Goal: Find specific page/section: Find specific page/section

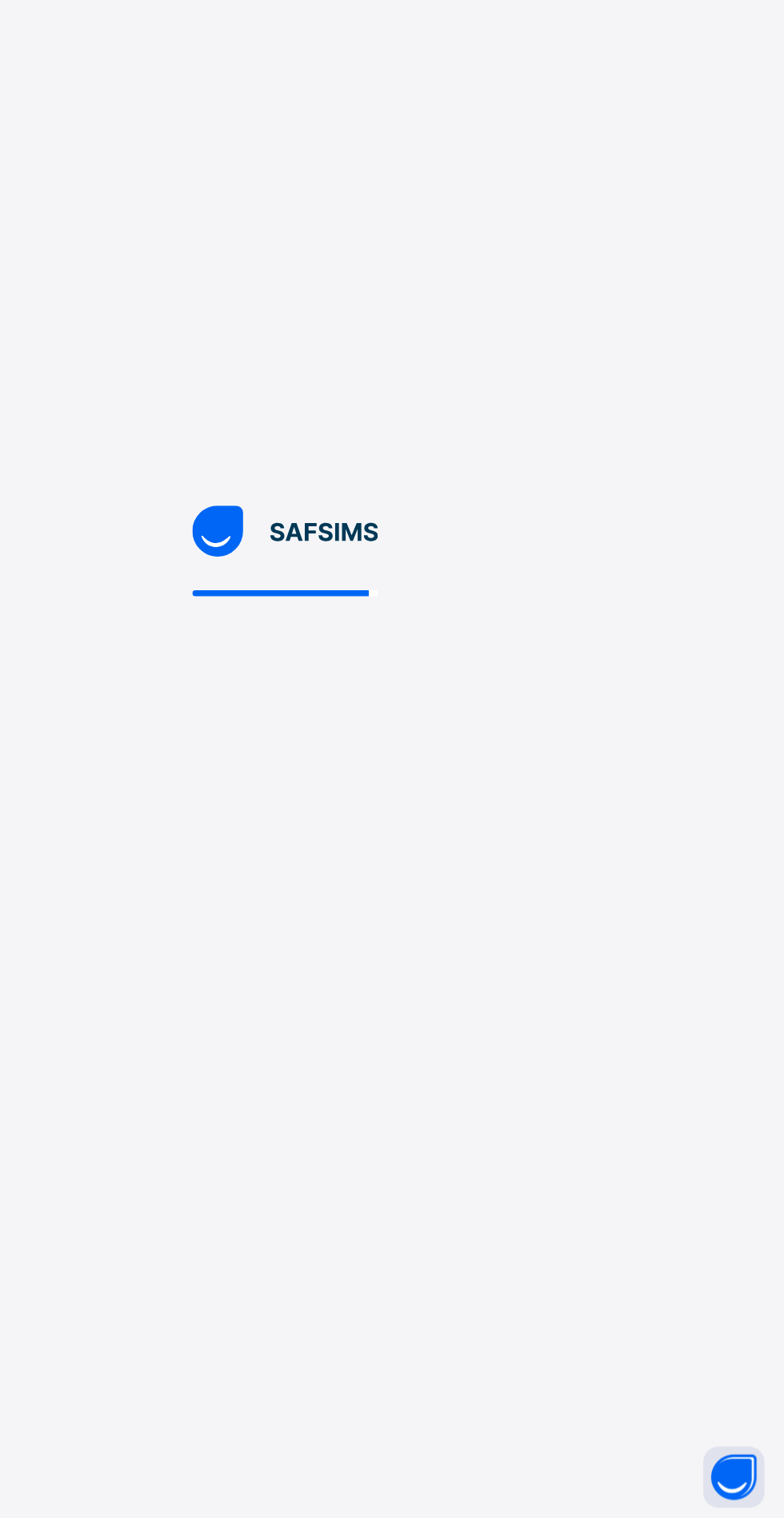
click at [79, 178] on div at bounding box center [392, 759] width 784 height 1518
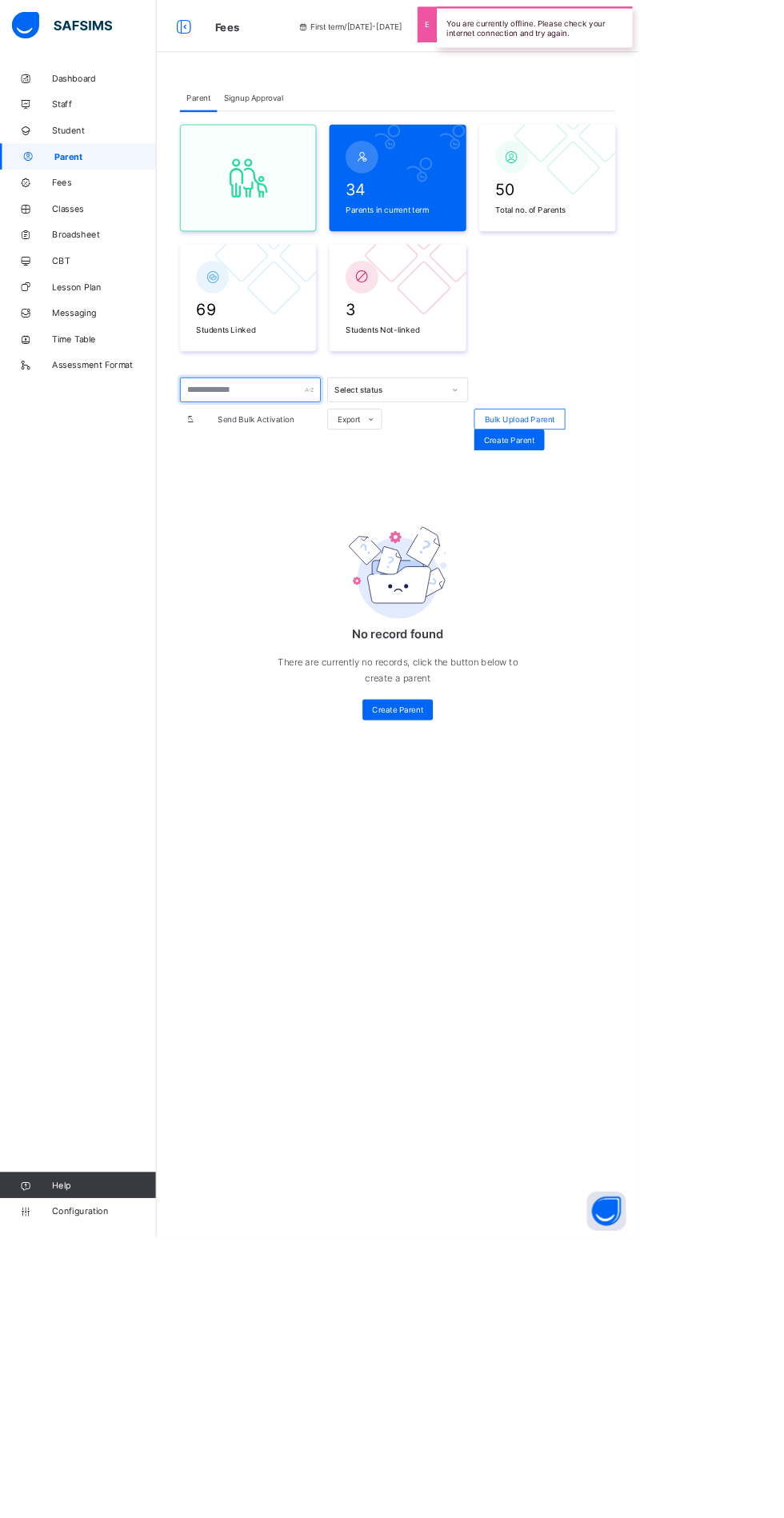
click at [308, 478] on input "text" at bounding box center [307, 478] width 173 height 30
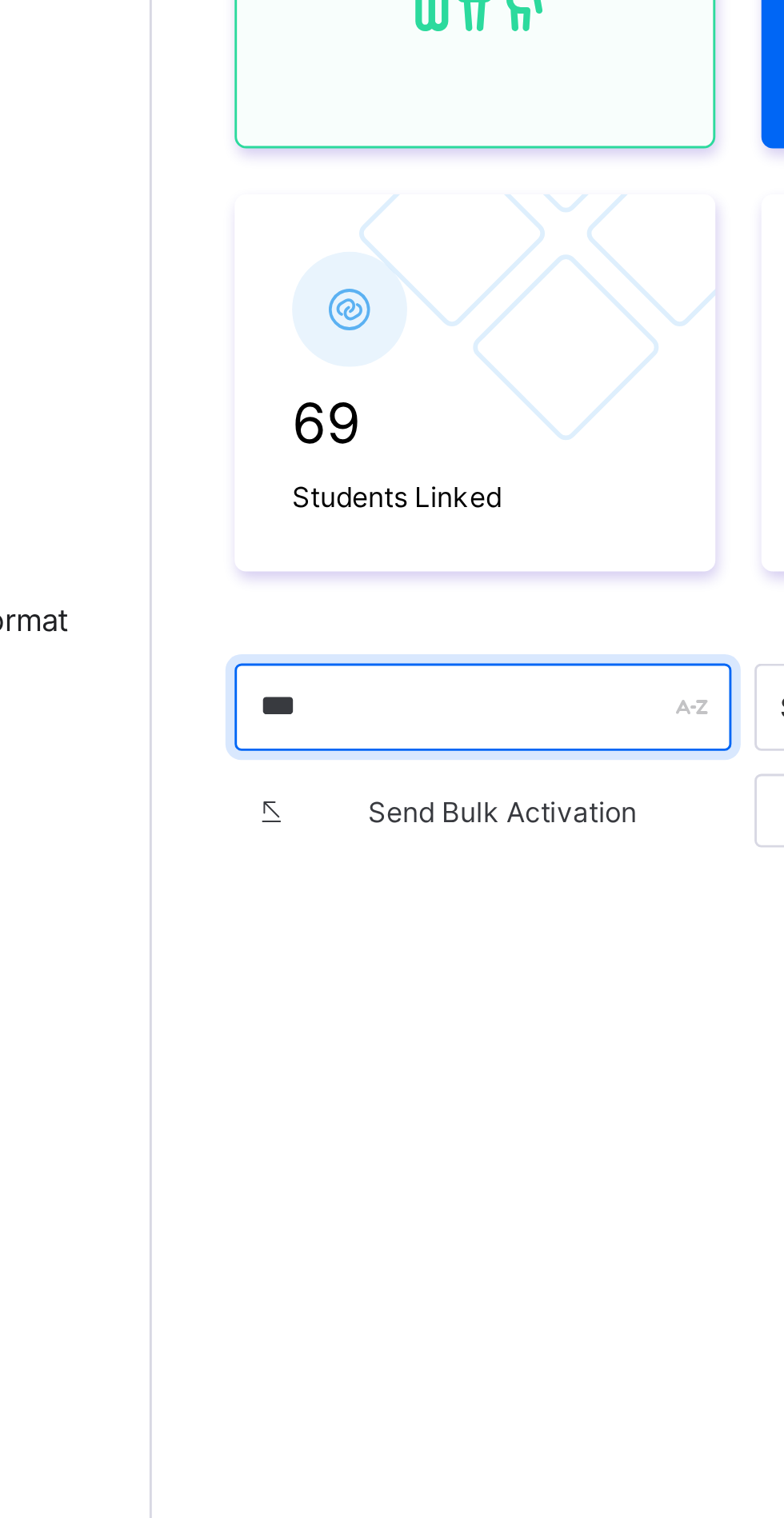
type input "****"
